Goal: Find contact information

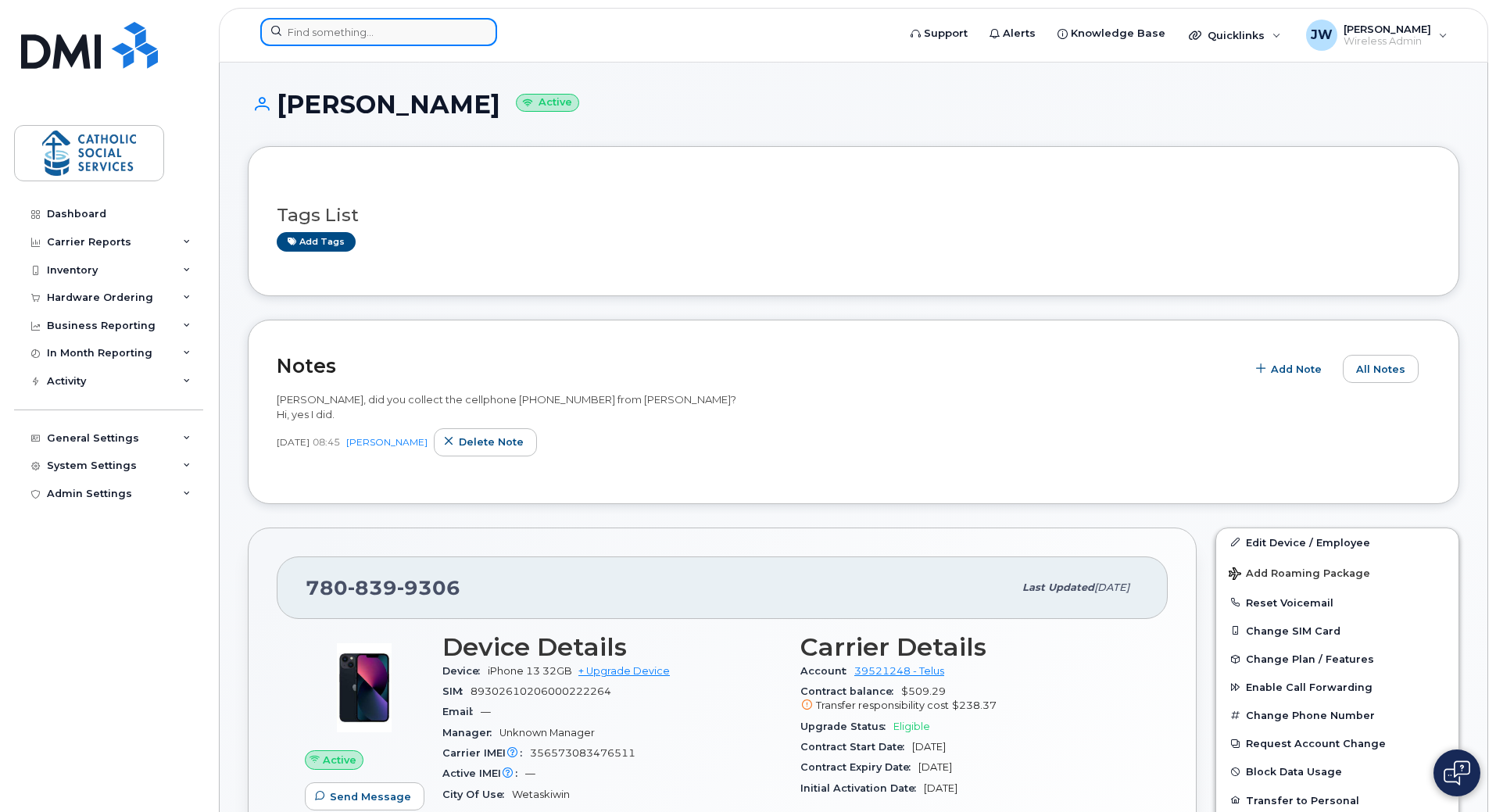
click at [325, 30] on input at bounding box center [378, 32] width 237 height 28
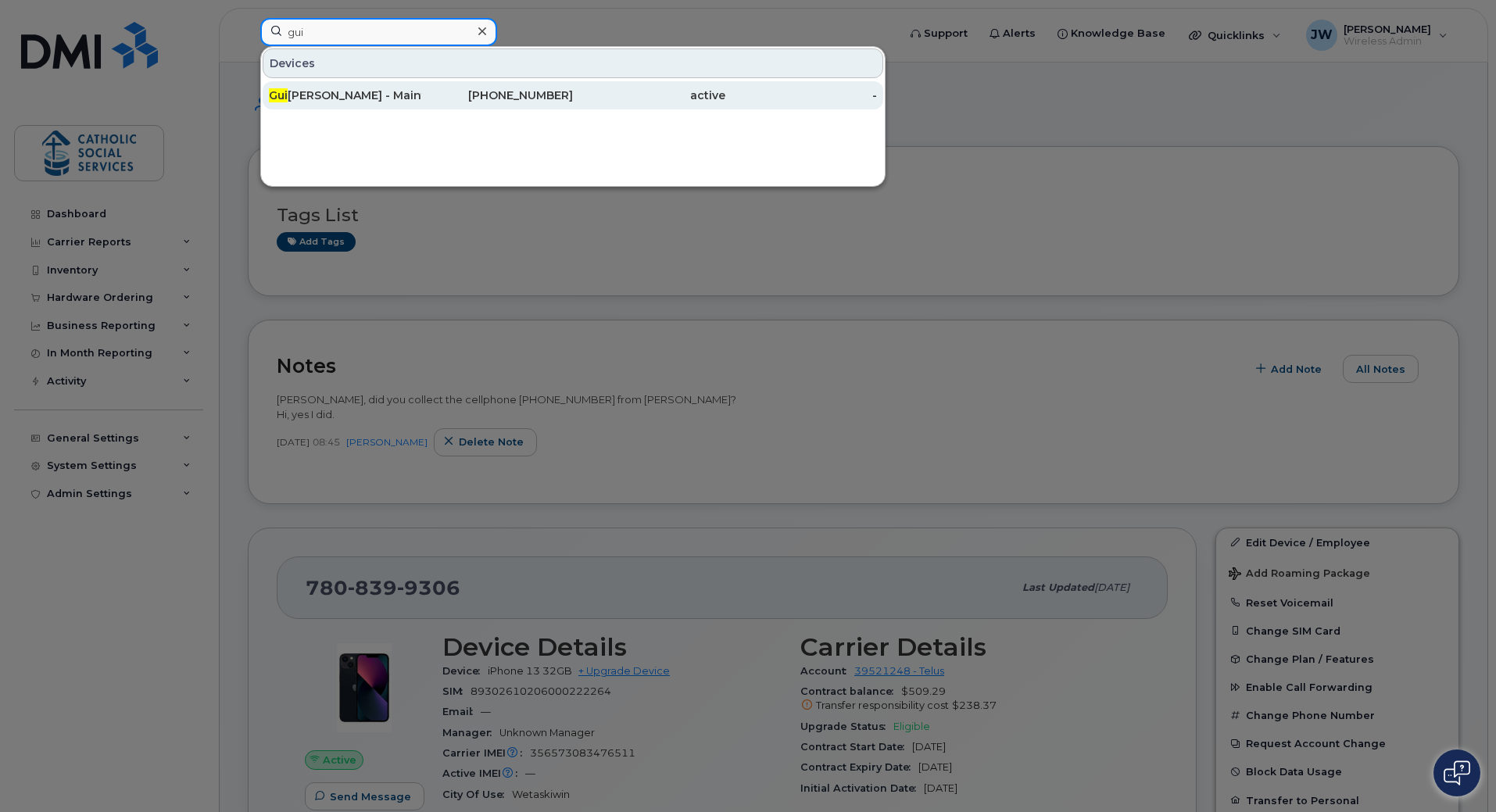
type input "gui"
click at [353, 99] on div "[PERSON_NAME] - Maintenance Contract" at bounding box center [345, 95] width 152 height 15
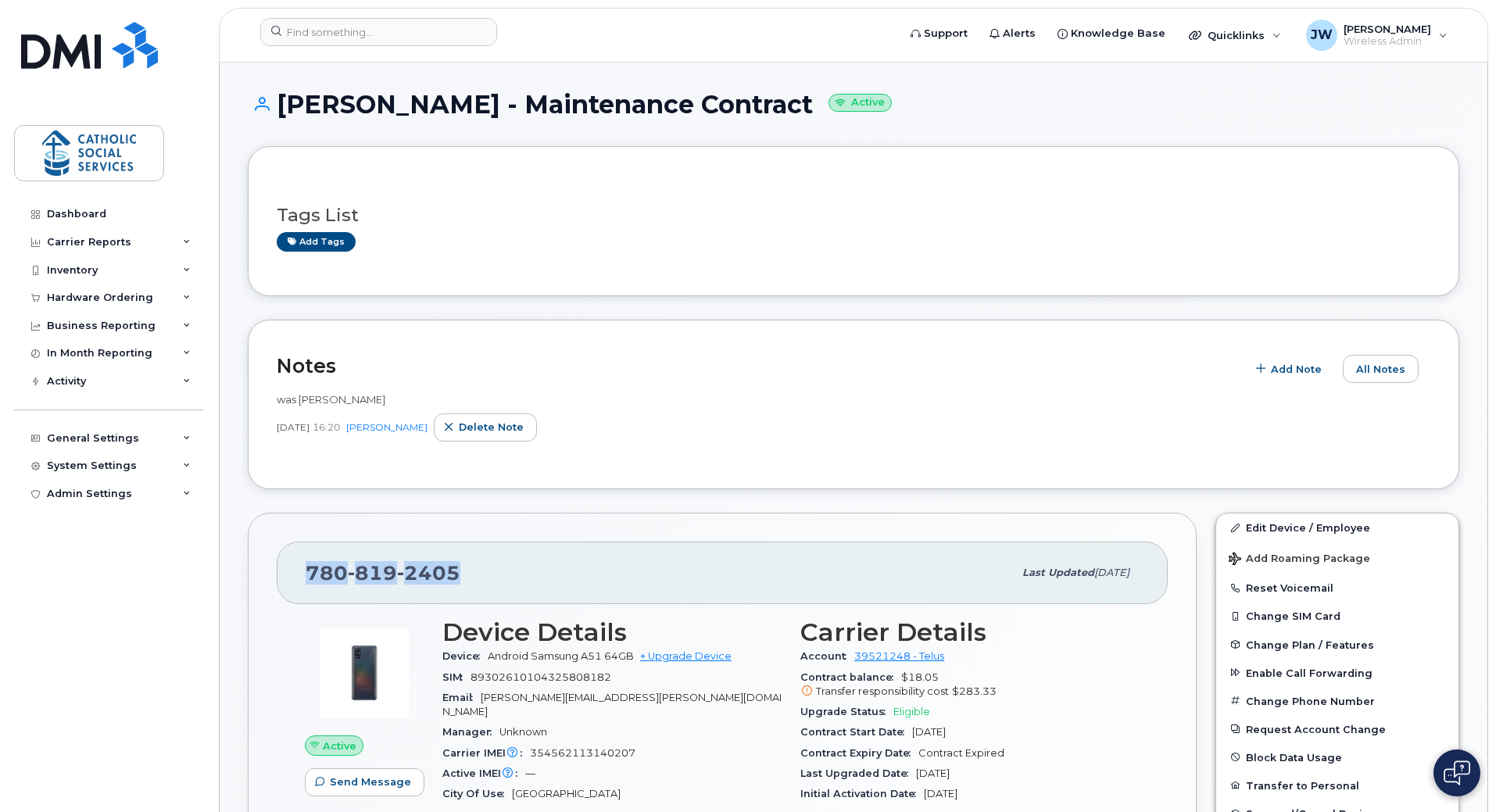
drag, startPoint x: 461, startPoint y: 571, endPoint x: 289, endPoint y: 565, distance: 172.1
click at [289, 565] on div "780 819 2405 Last updated Apr 08, 2024" at bounding box center [722, 572] width 891 height 62
copy span "780 819 2405"
